Goal: Task Accomplishment & Management: Complete application form

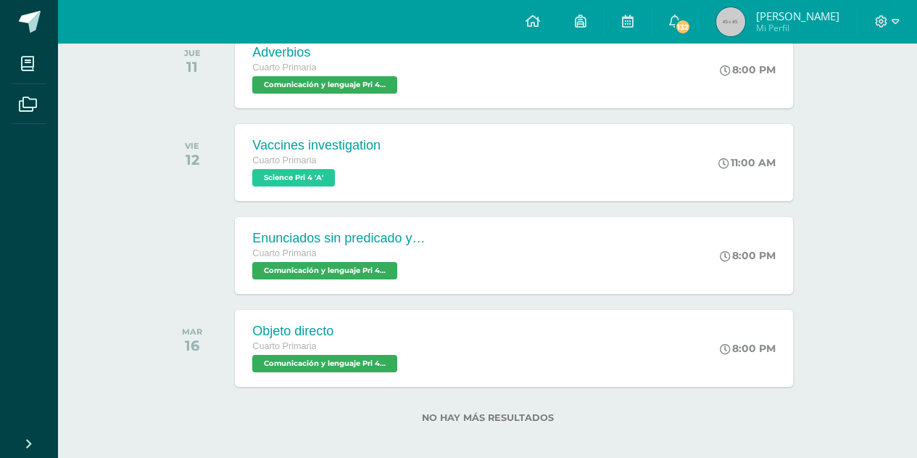
scroll to position [360, 0]
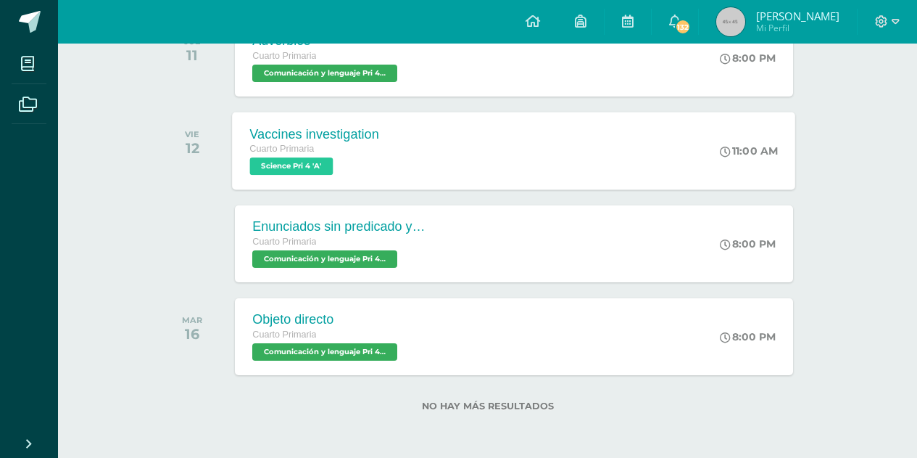
click at [323, 167] on span "Science Pri 4 'A'" at bounding box center [291, 165] width 83 height 17
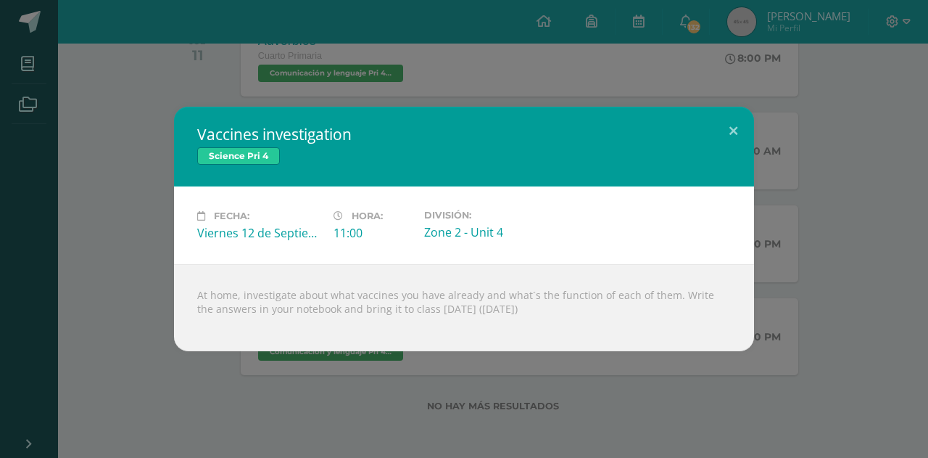
click at [121, 33] on div "Vaccines investigation Science Pri 4 Fecha: Viernes 12 de Septiembre Hora: 11:0…" at bounding box center [464, 229] width 928 height 458
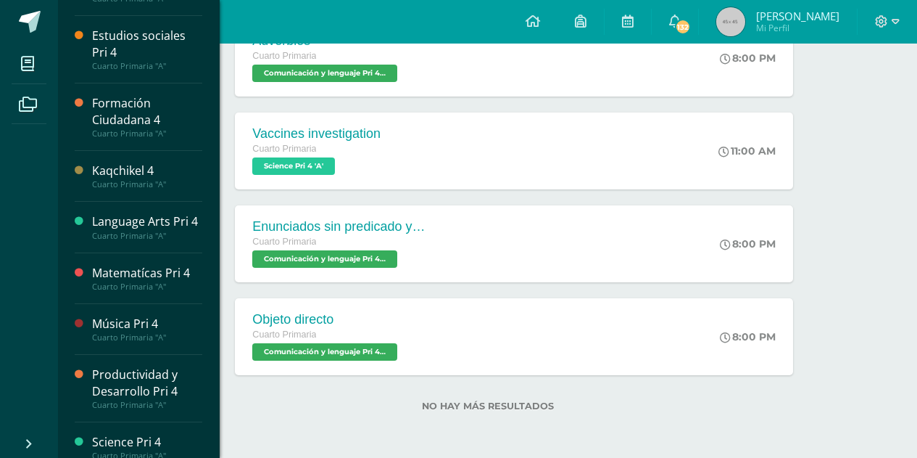
scroll to position [321, 0]
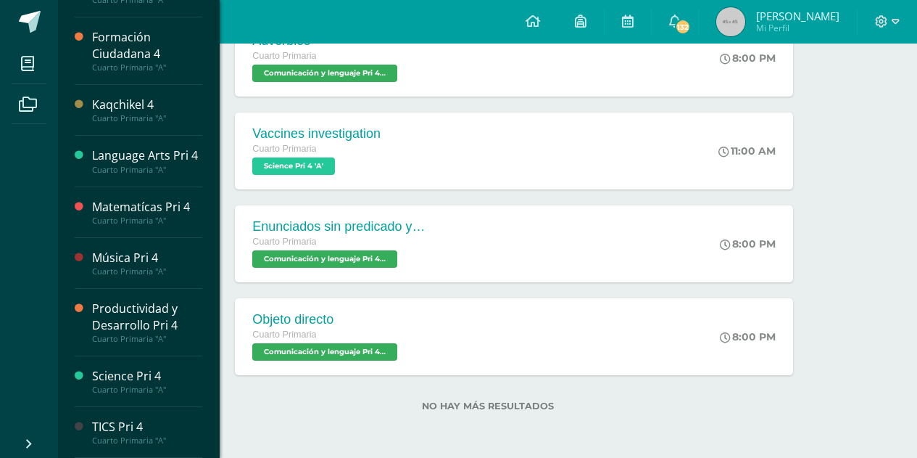
click at [112, 436] on div "Cuarto Primaria "A"" at bounding box center [147, 440] width 110 height 10
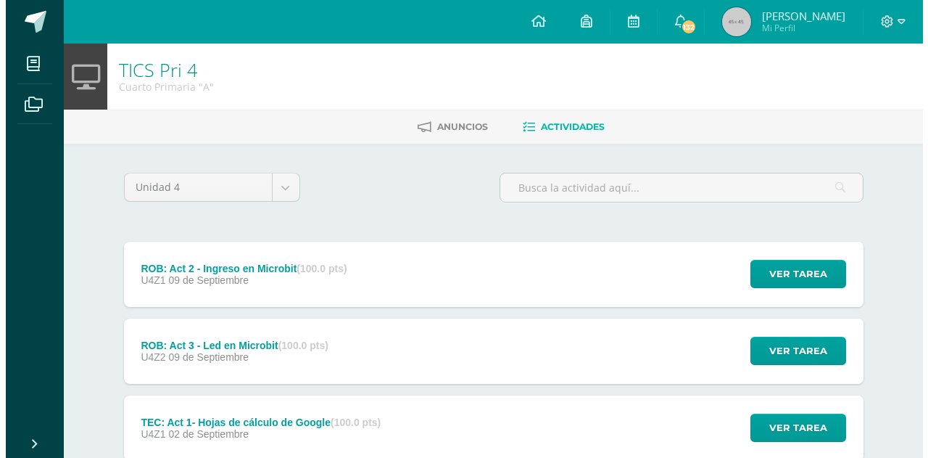
scroll to position [86, 0]
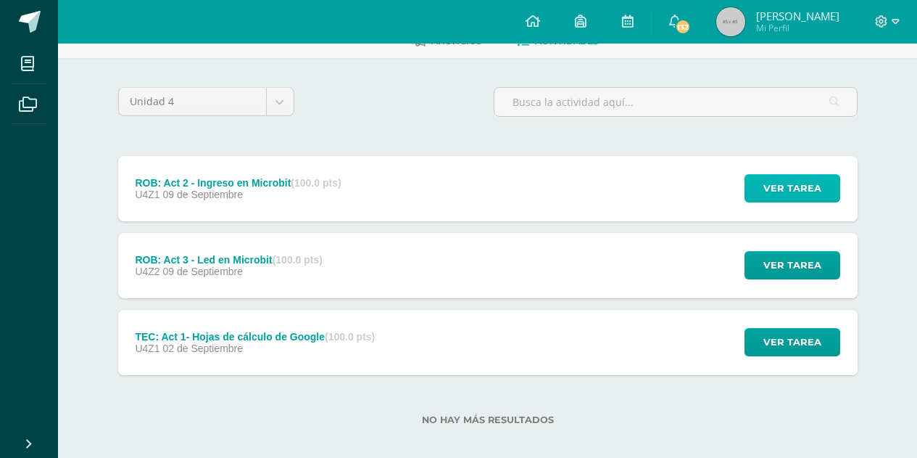
click at [768, 188] on span "Ver tarea" at bounding box center [793, 188] width 58 height 27
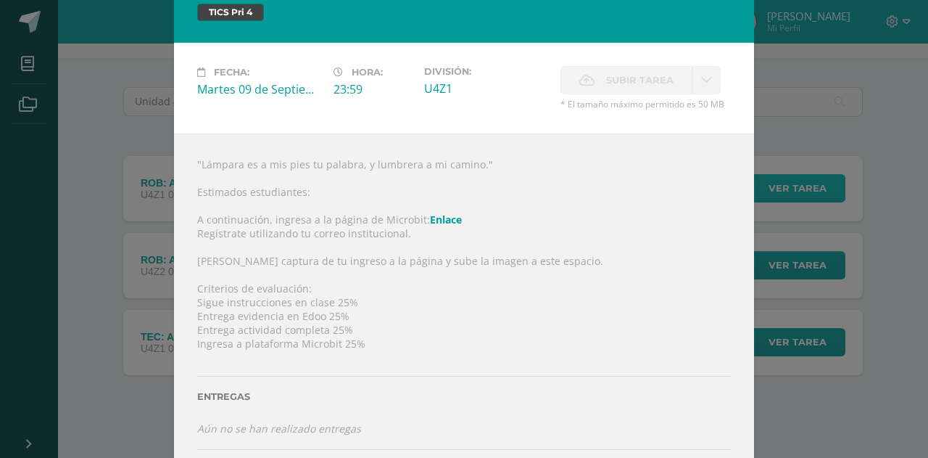
scroll to position [7, 0]
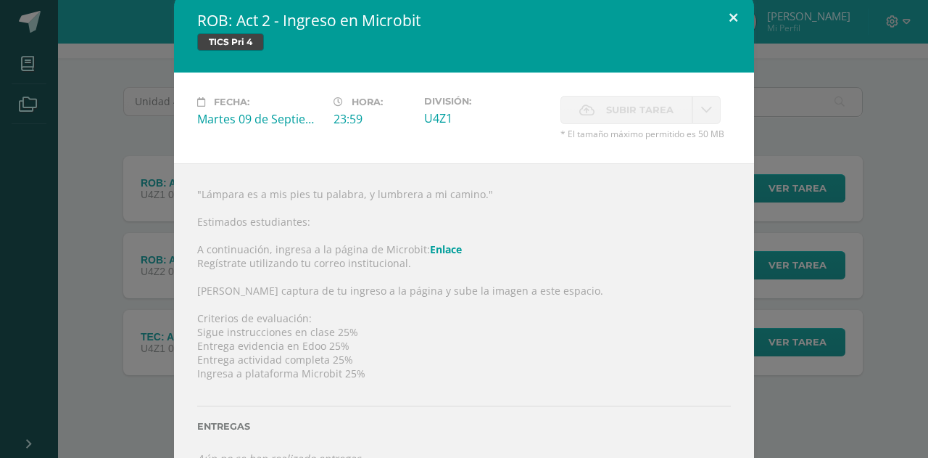
click at [730, 20] on button at bounding box center [733, 17] width 41 height 49
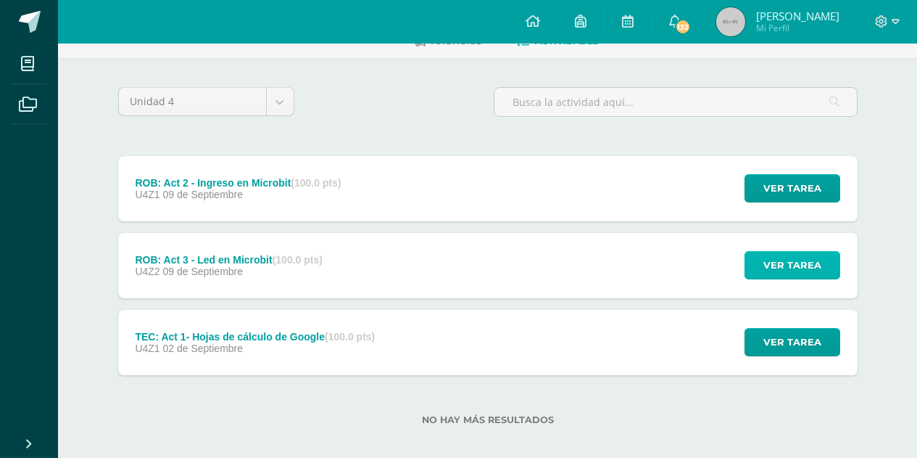
click at [814, 273] on span "Ver tarea" at bounding box center [793, 265] width 58 height 27
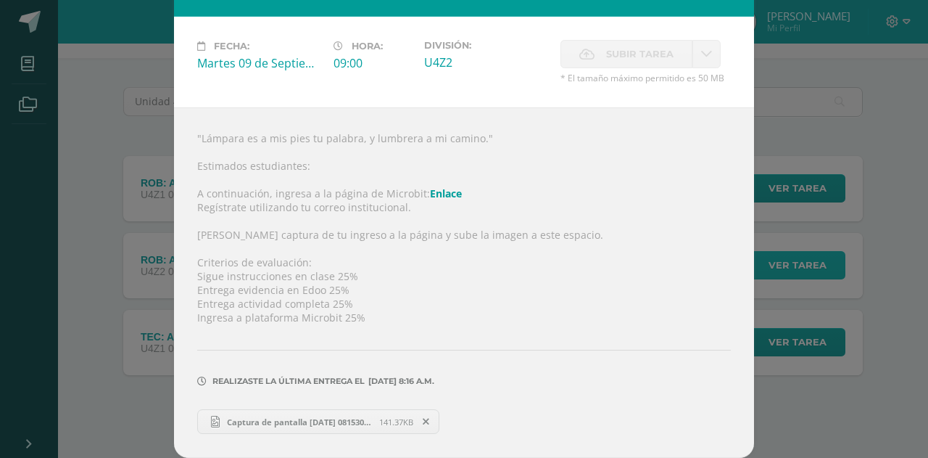
scroll to position [0, 0]
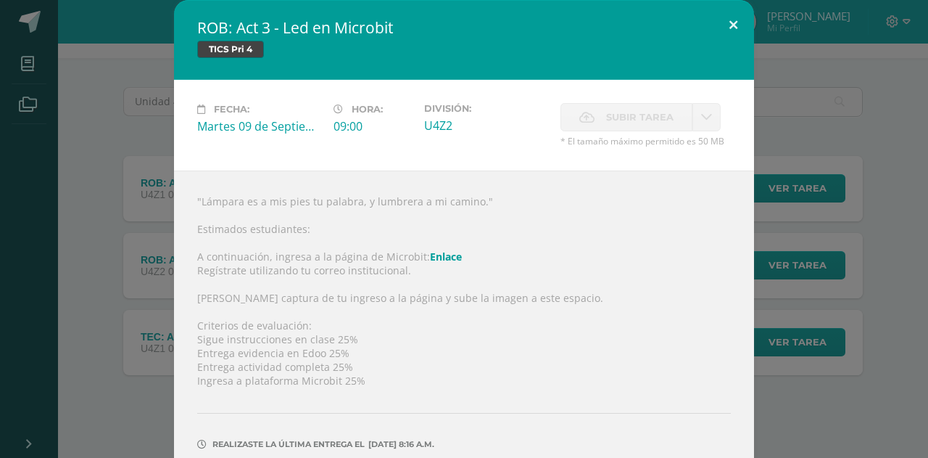
click at [733, 23] on button at bounding box center [733, 24] width 41 height 49
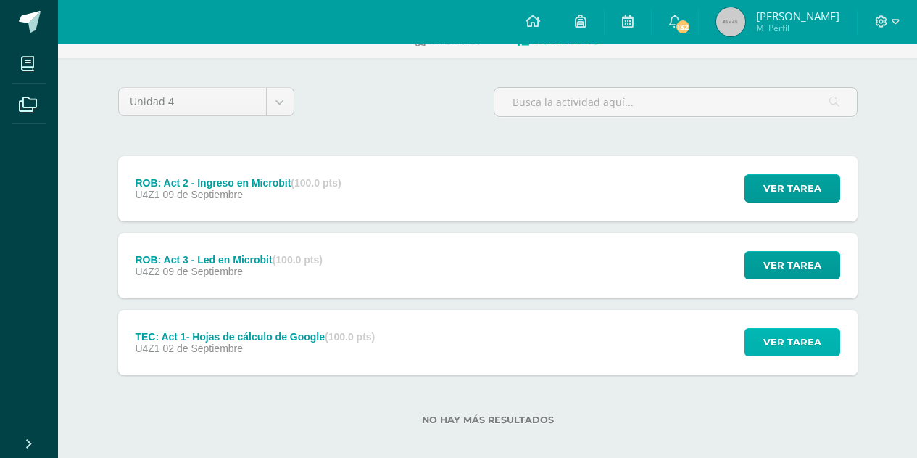
click at [777, 330] on span "Ver tarea" at bounding box center [793, 341] width 58 height 27
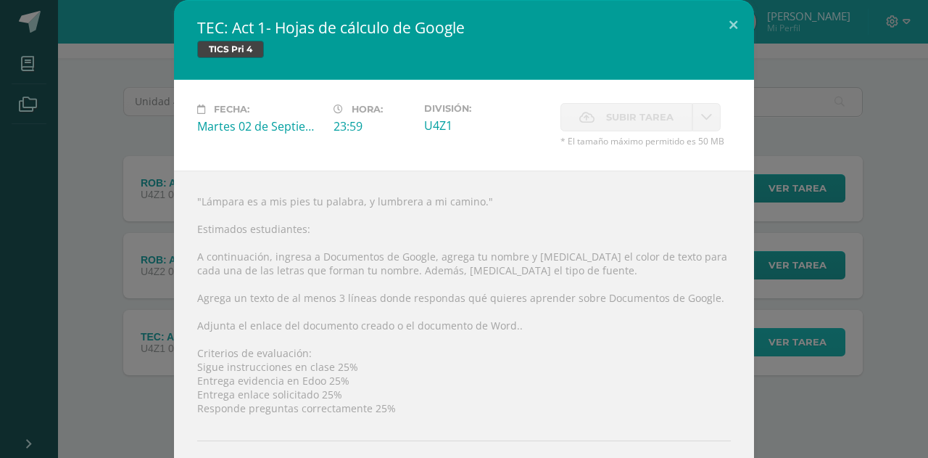
scroll to position [91, 0]
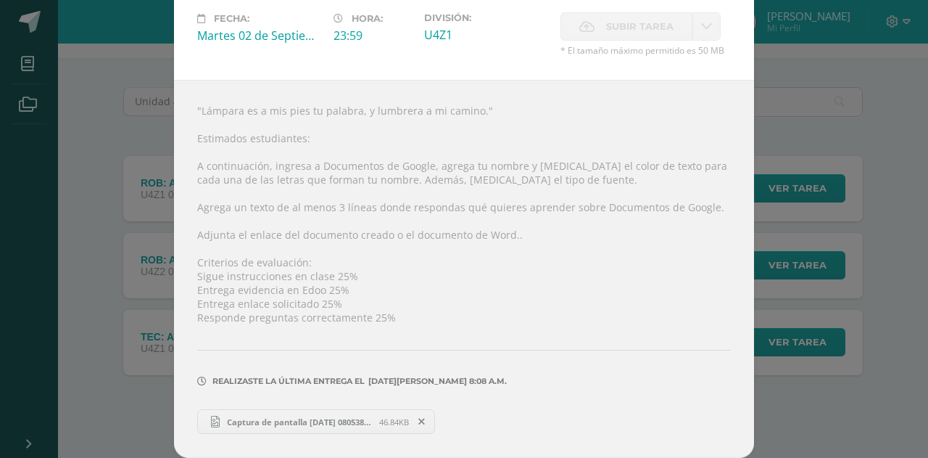
click at [838, 133] on div "TEC: Act 1- Hojas de cálculo de Google TICS Pri 4 Fecha: Martes 02 de Septiembr…" at bounding box center [464, 183] width 917 height 548
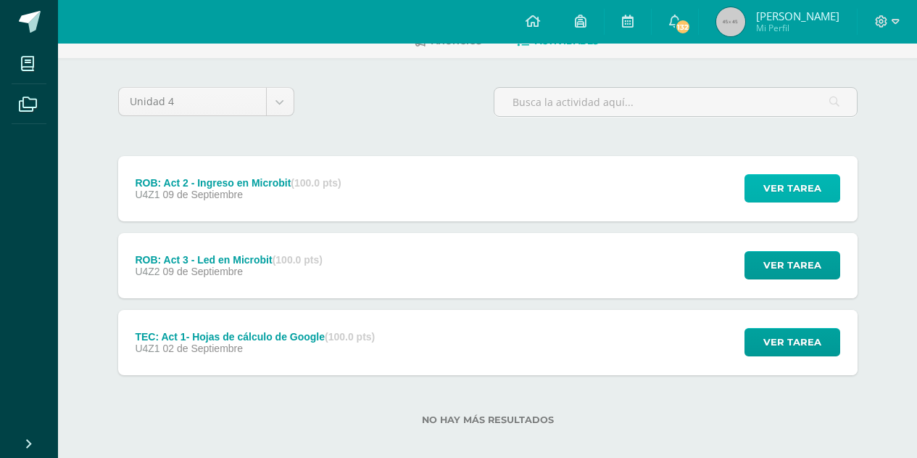
click at [802, 195] on span "Ver tarea" at bounding box center [793, 188] width 58 height 27
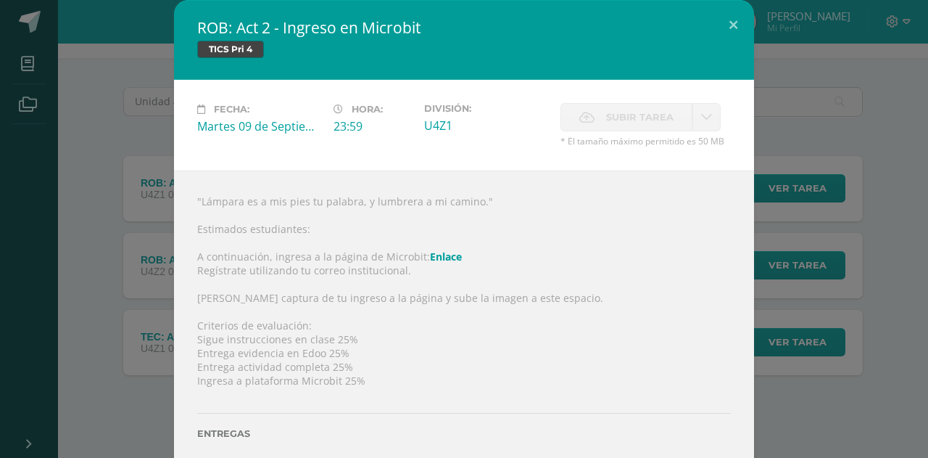
scroll to position [98, 0]
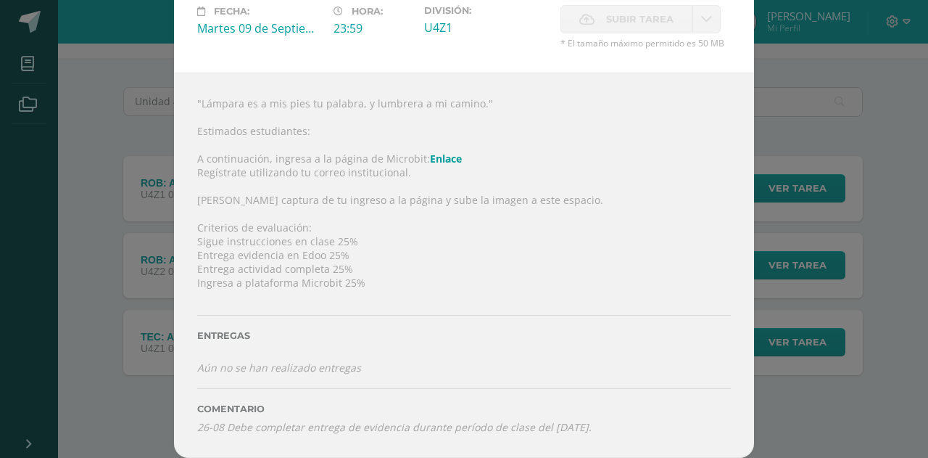
click at [281, 357] on div "Entregas" at bounding box center [464, 330] width 534 height 59
click at [414, 452] on div ""Lámpara es a mis pies tu palabra, y lumbrera a mi camino." Estimados estudiant…" at bounding box center [464, 265] width 580 height 385
click at [431, 158] on link "Enlace" at bounding box center [446, 159] width 32 height 14
click at [620, 20] on span "Subir tarea" at bounding box center [639, 19] width 67 height 27
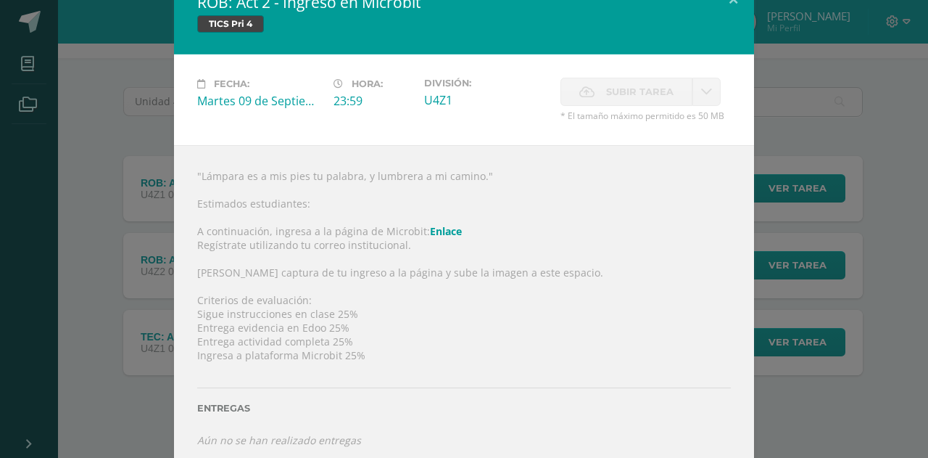
click at [698, 83] on link at bounding box center [707, 92] width 28 height 28
drag, startPoint x: 688, startPoint y: 83, endPoint x: 587, endPoint y: 70, distance: 101.5
click at [587, 70] on div "Fecha: Martes 09 de Septiembre Hora: 23:59 División: U4Z1 Subir tarea Cancelar" at bounding box center [464, 99] width 580 height 91
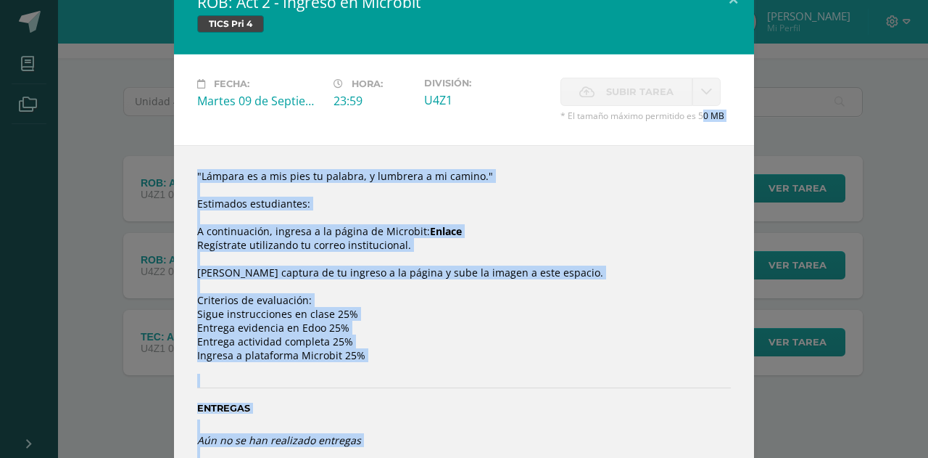
drag, startPoint x: 589, startPoint y: 73, endPoint x: 602, endPoint y: -33, distance: 106.7
click at [602, 0] on html "ROB: Act 2 - Ingreso en Microbit TICS Pri 4 Fecha: Martes 09 de Septiembre Hora…" at bounding box center [464, 192] width 928 height 557
click at [847, 125] on div "ROB: Act 2 - Ingreso en Microbit TICS Pri 4 Fecha: Martes 09 de Septiembre Hora…" at bounding box center [464, 252] width 917 height 555
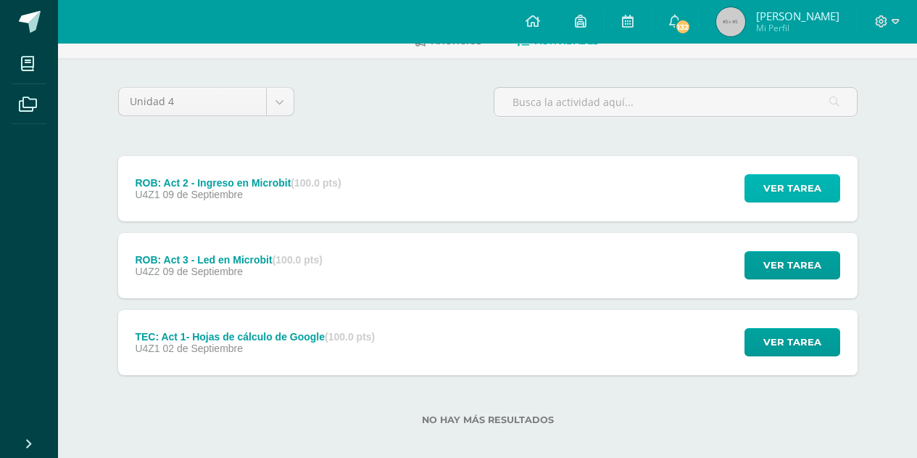
click at [767, 183] on span "Ver tarea" at bounding box center [793, 188] width 58 height 27
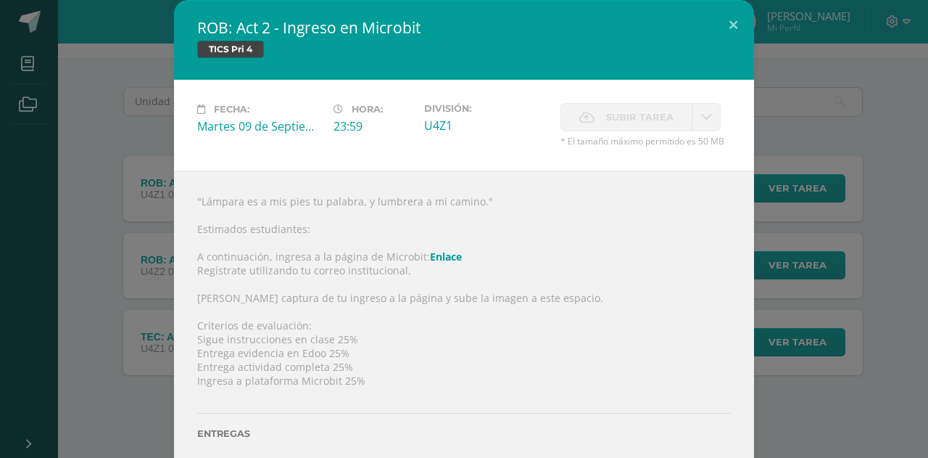
click at [610, 122] on span "Subir tarea" at bounding box center [639, 117] width 67 height 27
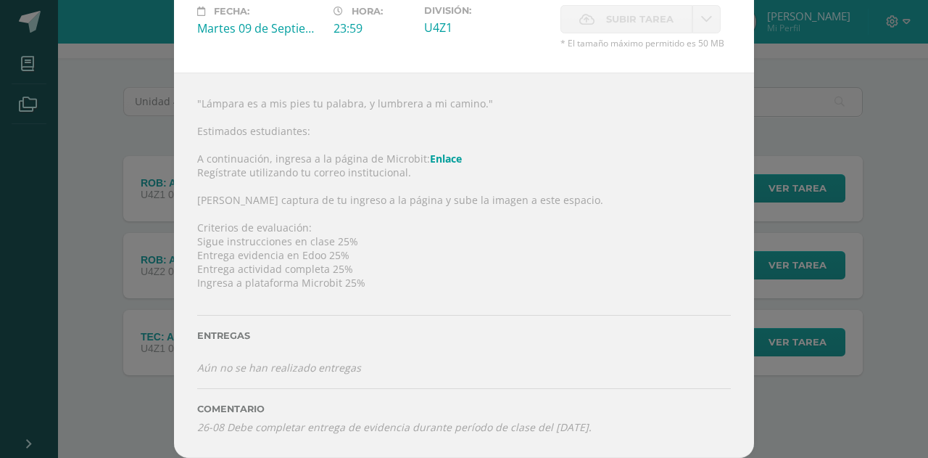
scroll to position [0, 0]
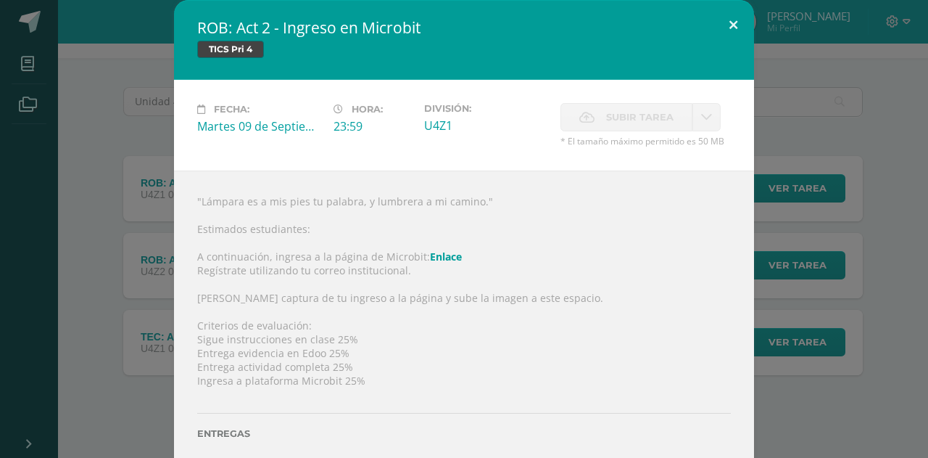
click at [745, 19] on button at bounding box center [733, 24] width 41 height 49
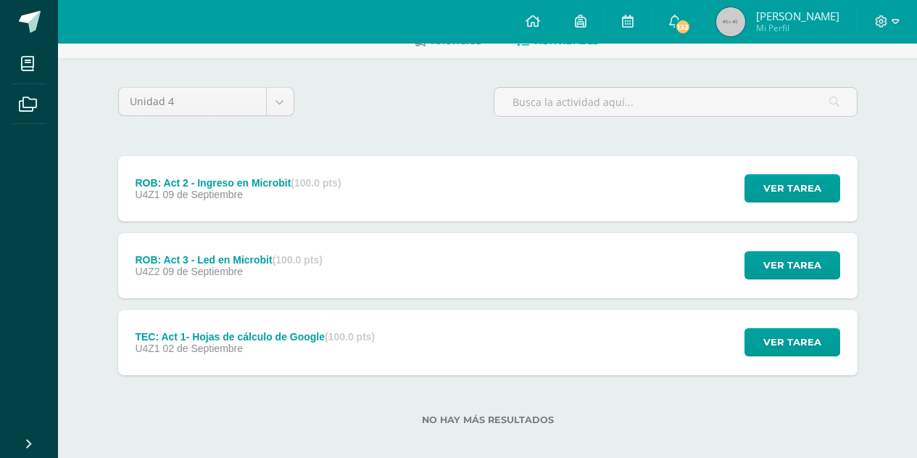
click at [212, 178] on div "ROB: Act 2 - Ingreso en Microbit (100.0 pts)" at bounding box center [238, 183] width 206 height 12
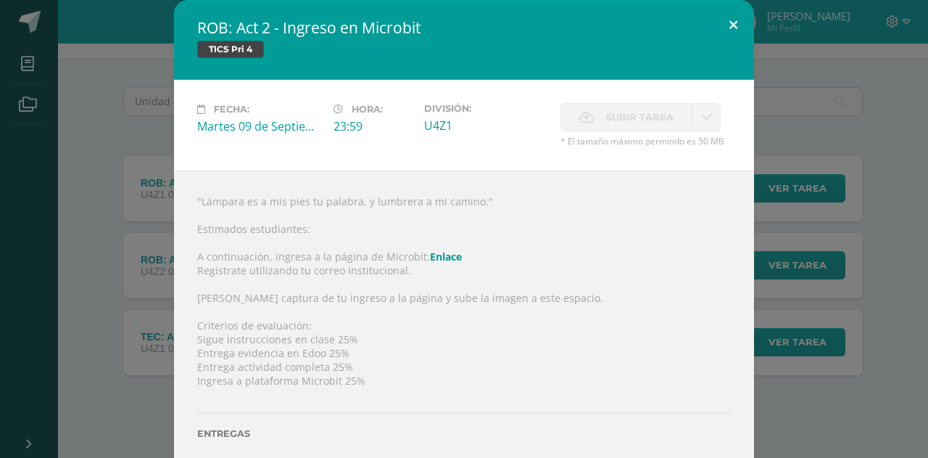
click at [715, 22] on button at bounding box center [733, 24] width 41 height 49
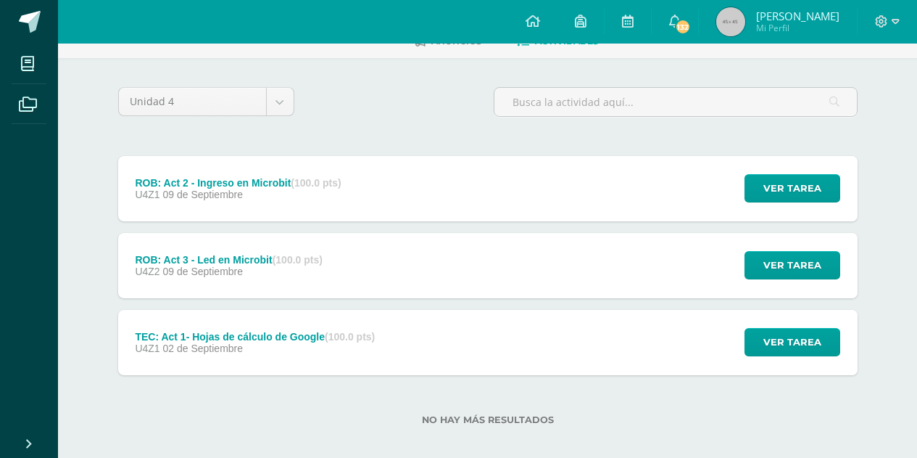
click at [570, 268] on div "ROB: Act 3 - Led en Microbit (100.0 pts) U4Z2 09 de Septiembre Ver tarea ROB: A…" at bounding box center [488, 265] width 740 height 65
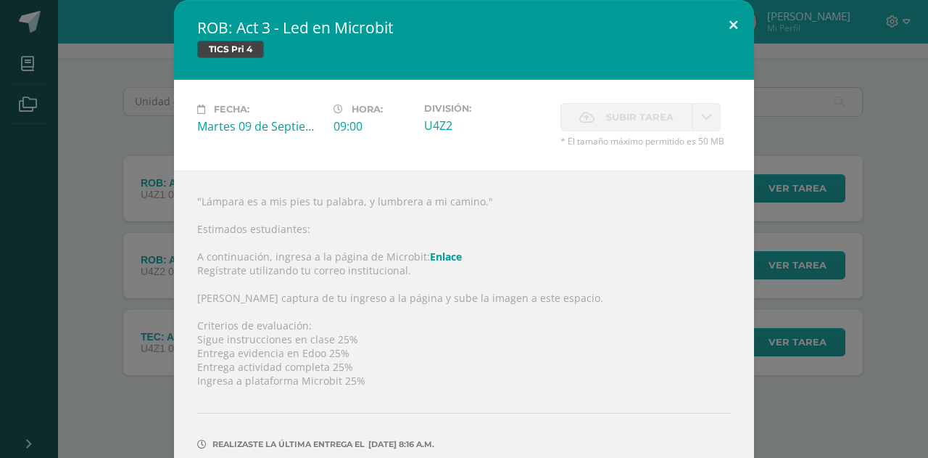
click at [717, 25] on button at bounding box center [733, 24] width 41 height 49
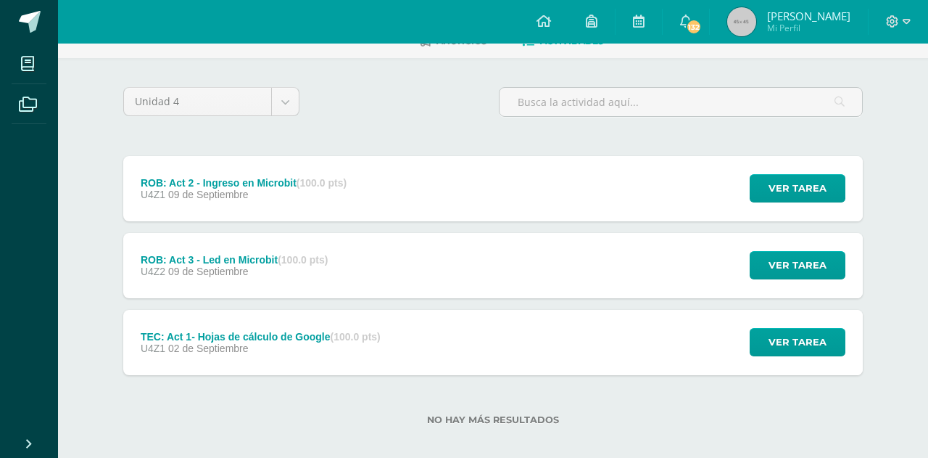
click at [445, 331] on div "TEC: Act 1- Hojas de cálculo de Google (100.0 pts) U4Z1 02 de Septiembre Ver ta…" at bounding box center [493, 342] width 740 height 65
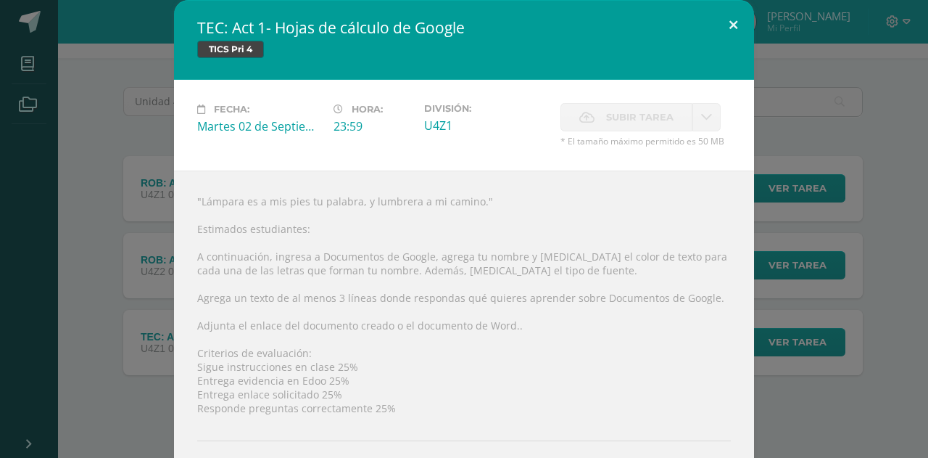
click at [730, 20] on button at bounding box center [733, 24] width 41 height 49
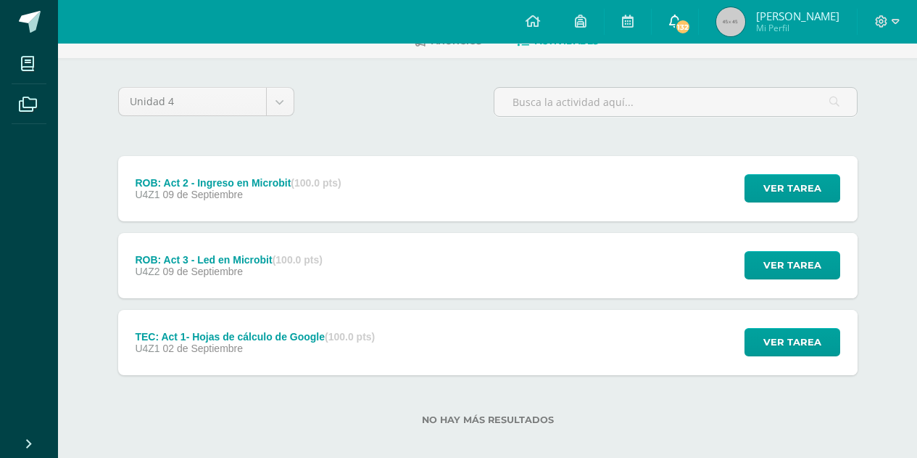
click at [688, 33] on link "132" at bounding box center [675, 22] width 46 height 44
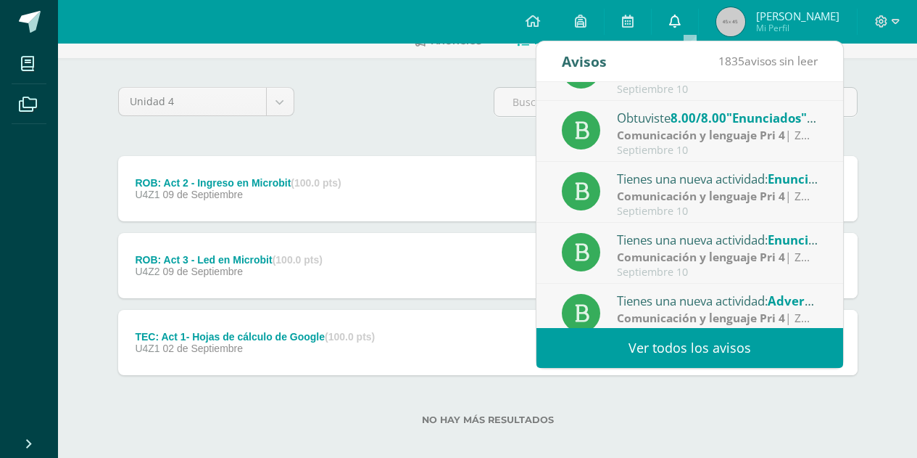
scroll to position [241, 0]
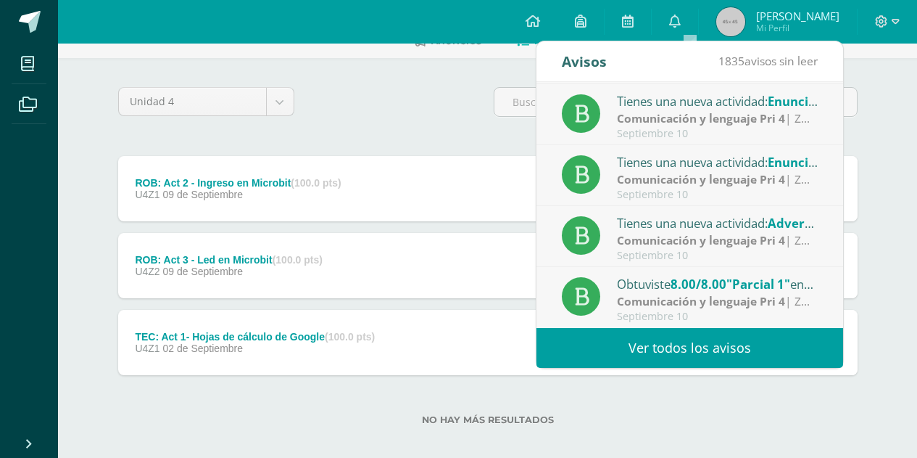
click at [814, 408] on div "No hay más resultados" at bounding box center [488, 408] width 740 height 67
